Goal: Task Accomplishment & Management: Manage account settings

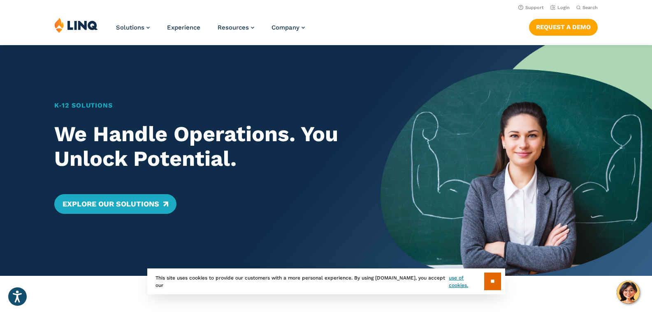
click at [418, 20] on div "Solutions Nutrition Overview NEW School Nutrition Suite School Nutrition State …" at bounding box center [326, 30] width 652 height 27
click at [562, 7] on link "Login" at bounding box center [559, 7] width 19 height 5
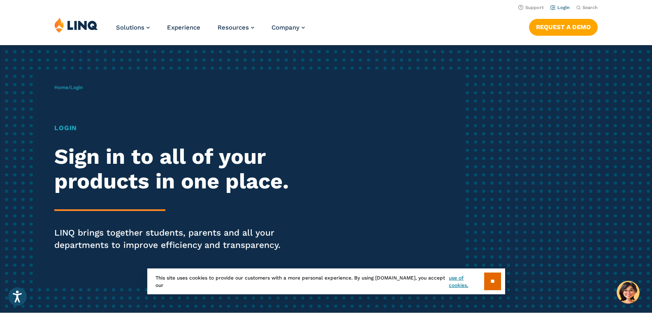
click at [562, 5] on li "Login" at bounding box center [559, 6] width 19 height 9
click at [559, 7] on link "Login" at bounding box center [559, 7] width 19 height 5
click at [486, 282] on input "**" at bounding box center [492, 282] width 17 height 18
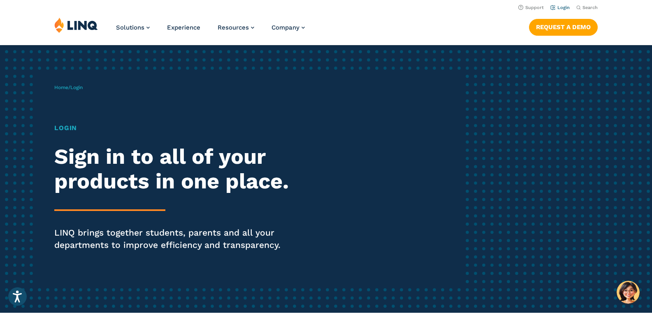
click at [555, 9] on link "Login" at bounding box center [559, 7] width 19 height 5
click at [561, 7] on link "Login" at bounding box center [559, 7] width 19 height 5
click at [70, 128] on h1 "Login" at bounding box center [179, 128] width 251 height 10
click at [65, 129] on h1 "Login" at bounding box center [179, 128] width 251 height 10
click at [77, 88] on span "Login" at bounding box center [76, 88] width 12 height 6
